Goal: Check status: Check status

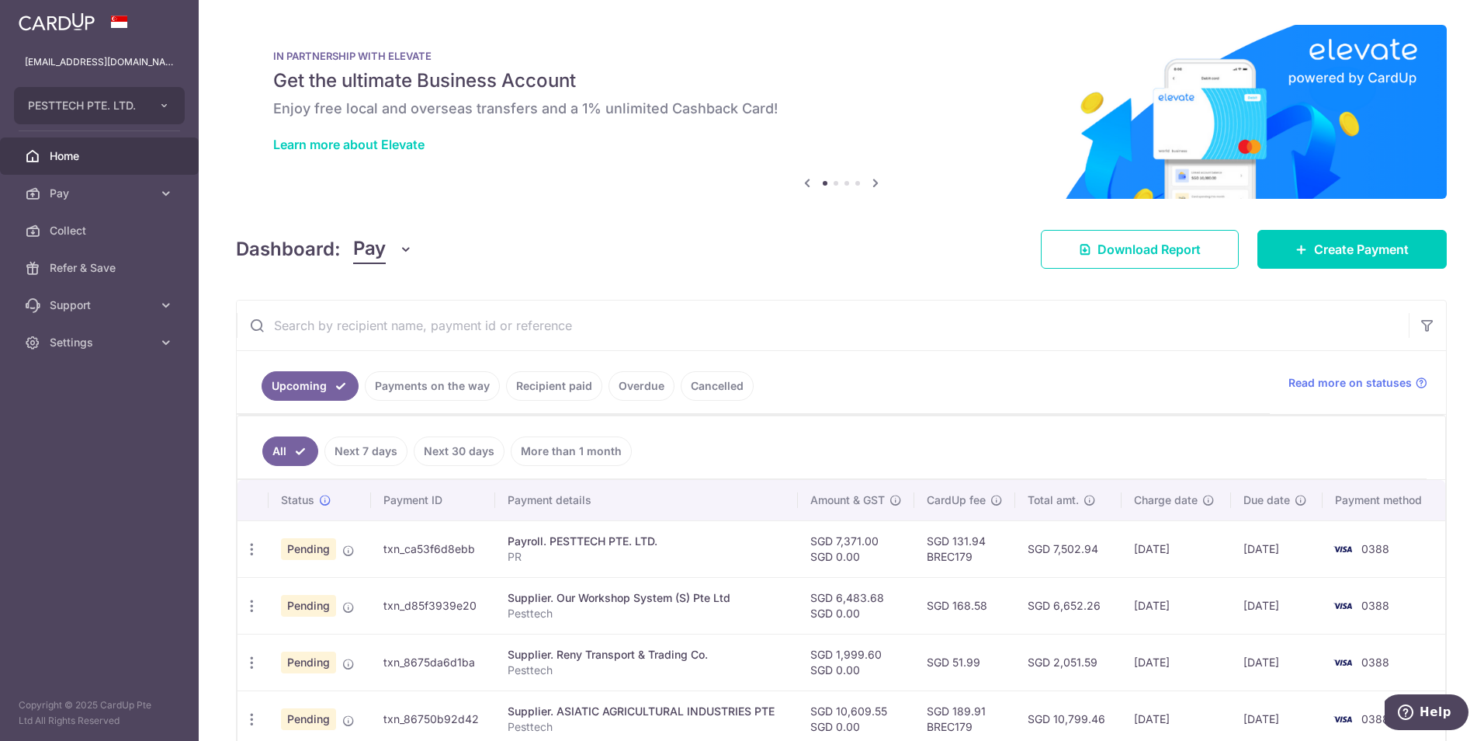
click at [439, 385] on link "Payments on the way" at bounding box center [432, 386] width 135 height 30
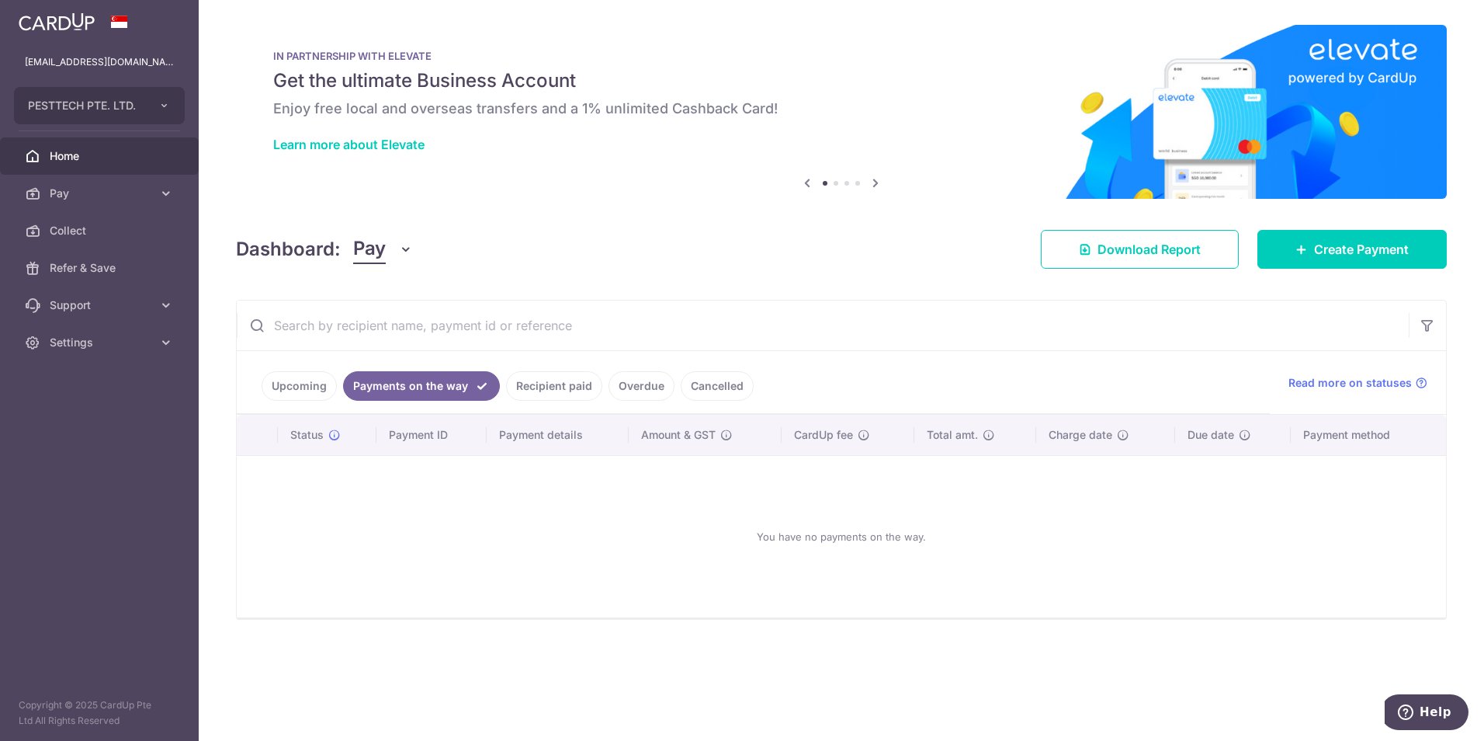
click at [526, 382] on link "Recipient paid" at bounding box center [554, 386] width 96 height 30
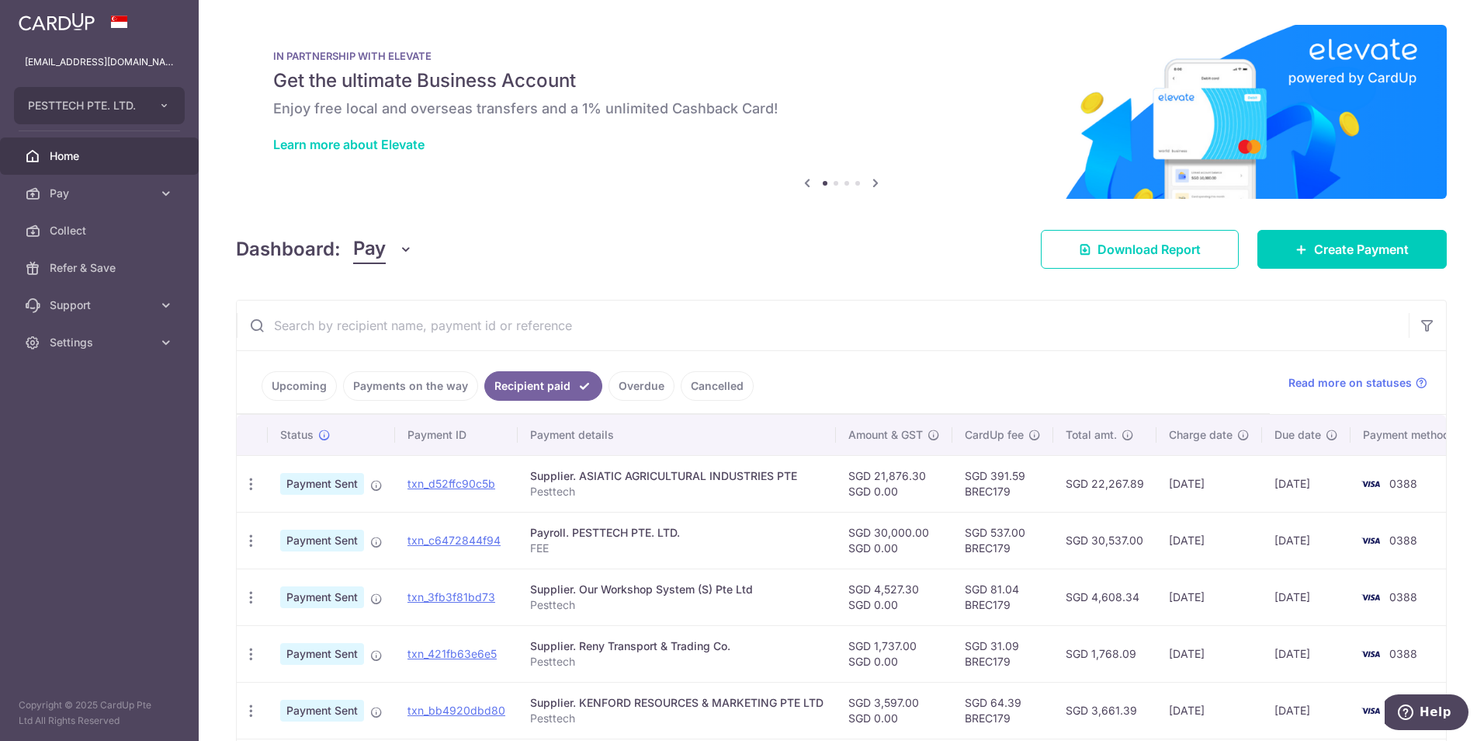
click at [106, 160] on span "Home" at bounding box center [101, 156] width 102 height 16
